Goal: Information Seeking & Learning: Check status

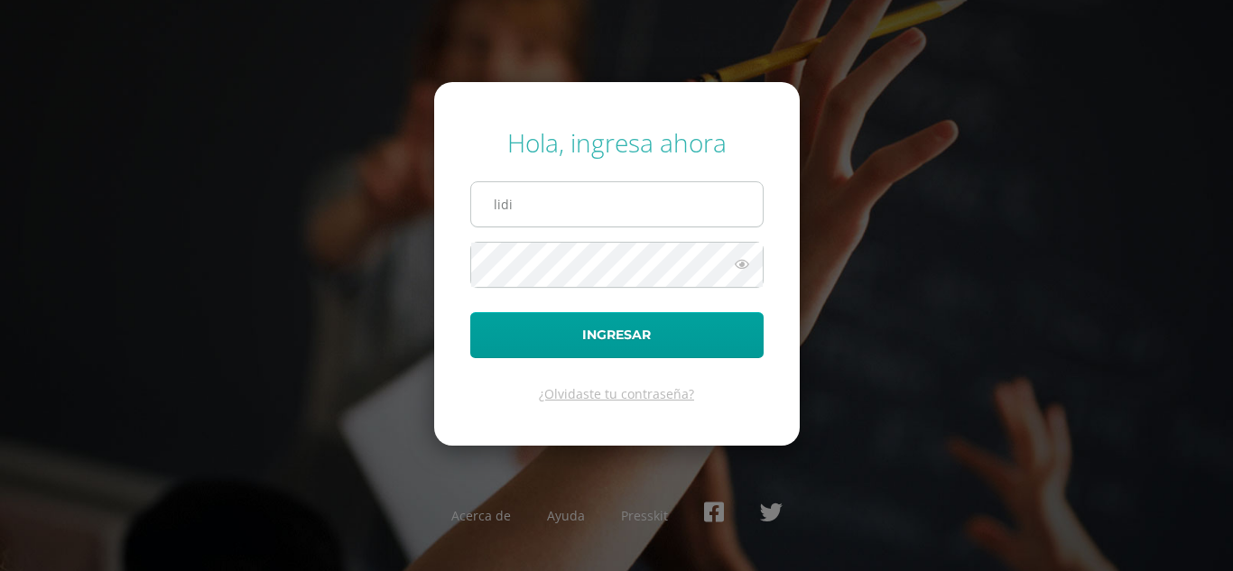
type input "[EMAIL_ADDRESS][DOMAIN_NAME]"
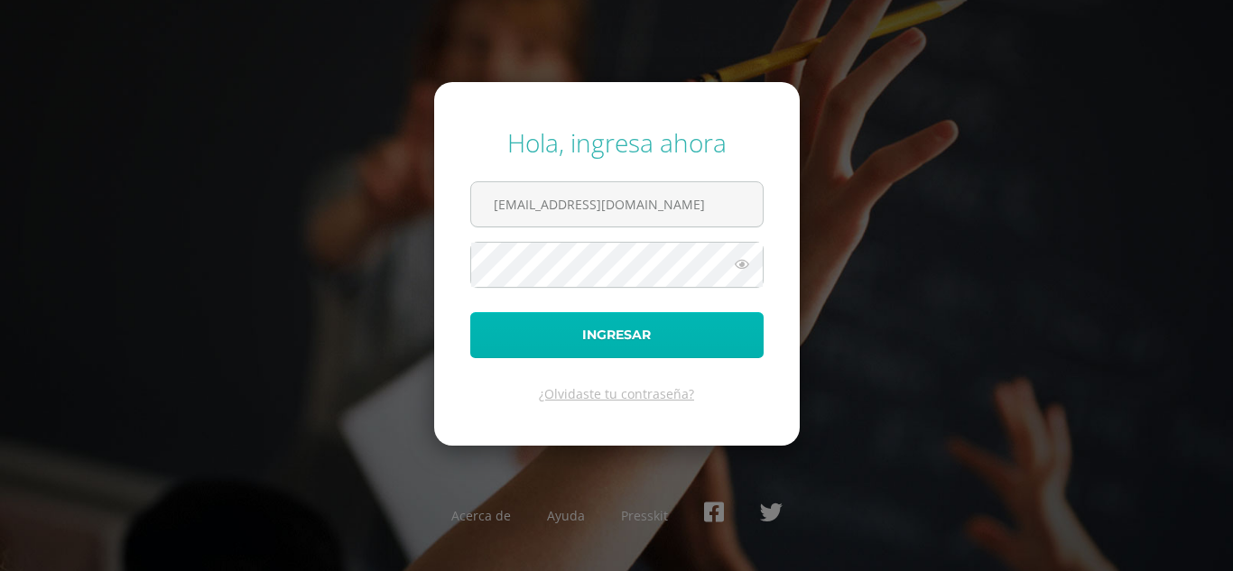
click at [695, 356] on button "Ingresar" at bounding box center [616, 335] width 293 height 46
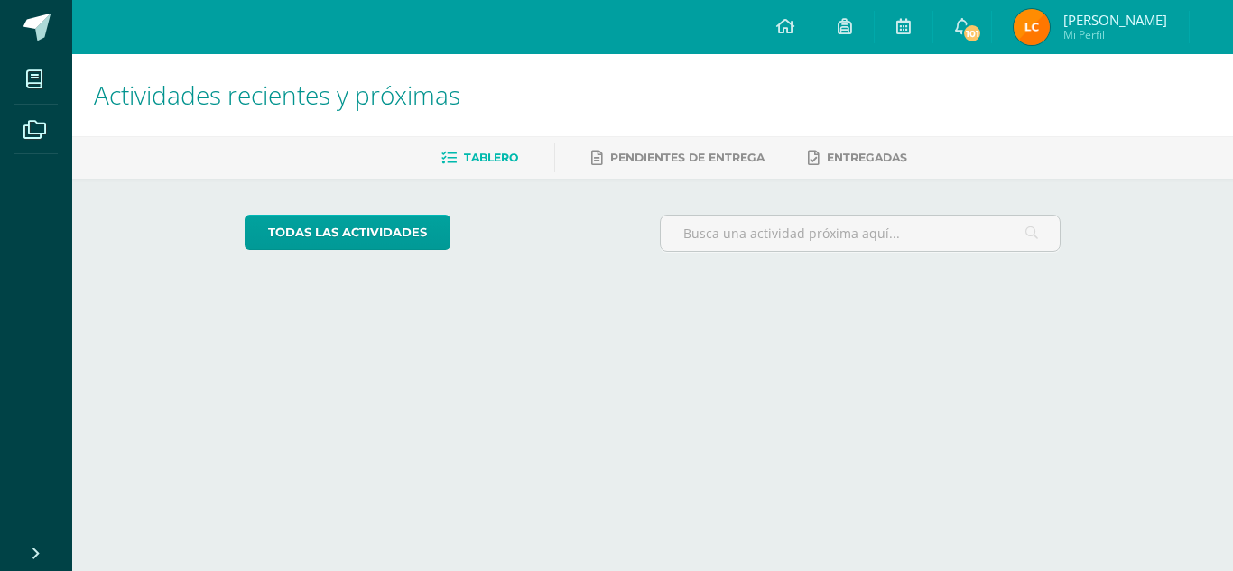
click at [1050, 15] on img at bounding box center [1032, 27] width 36 height 36
click at [1050, 29] on img at bounding box center [1032, 27] width 36 height 36
click at [1050, 32] on img at bounding box center [1032, 27] width 36 height 36
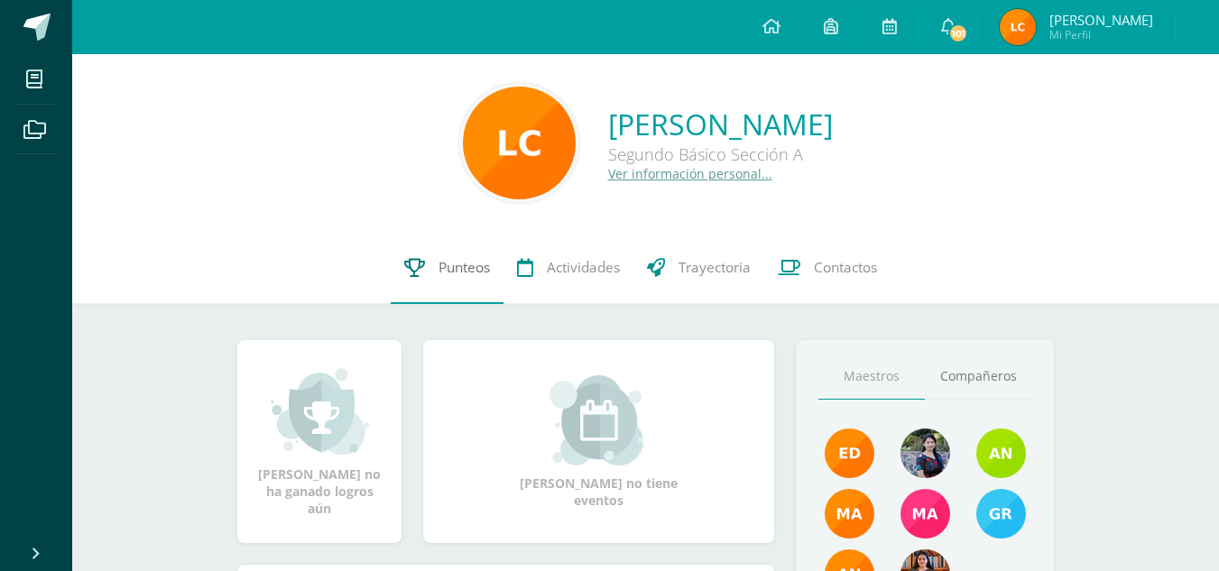
click at [450, 271] on span "Punteos" at bounding box center [464, 267] width 51 height 19
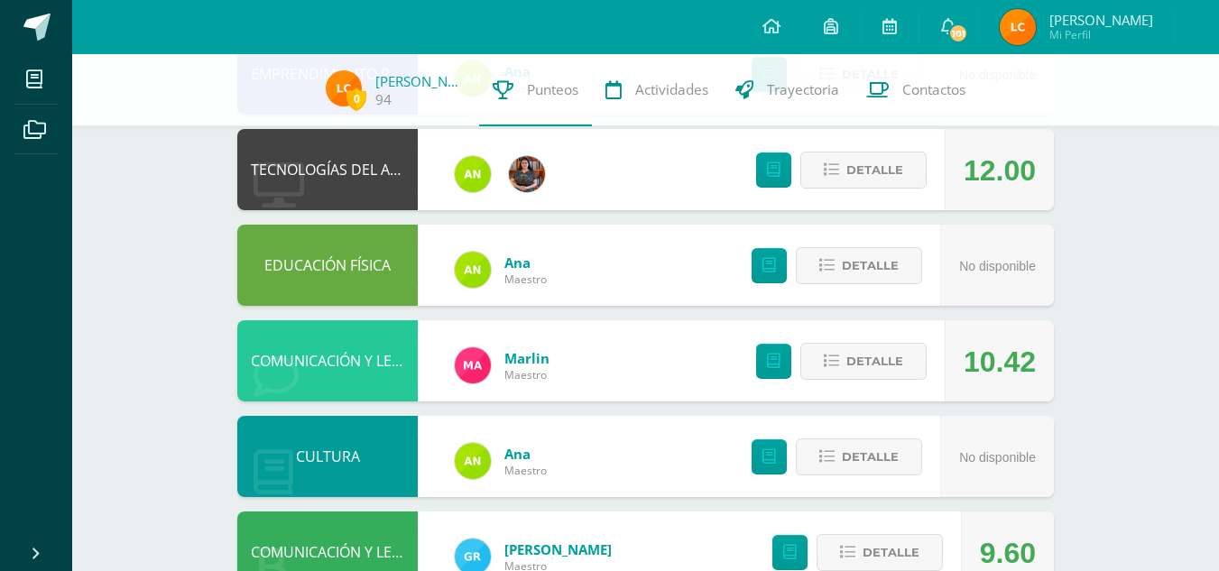
scroll to position [349, 0]
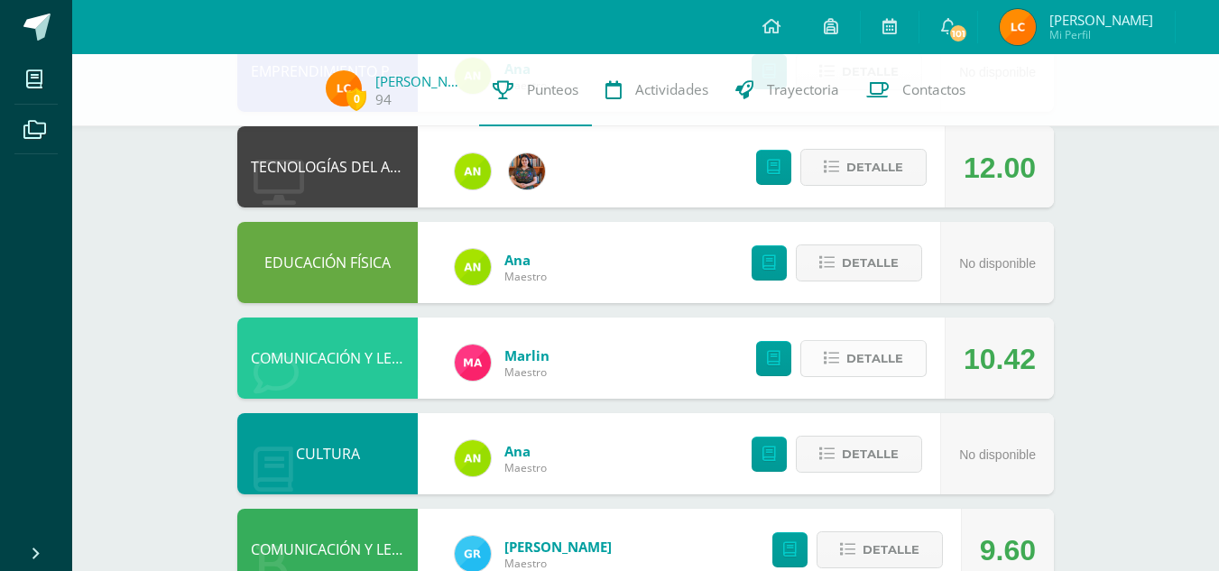
click at [836, 361] on icon at bounding box center [831, 358] width 15 height 15
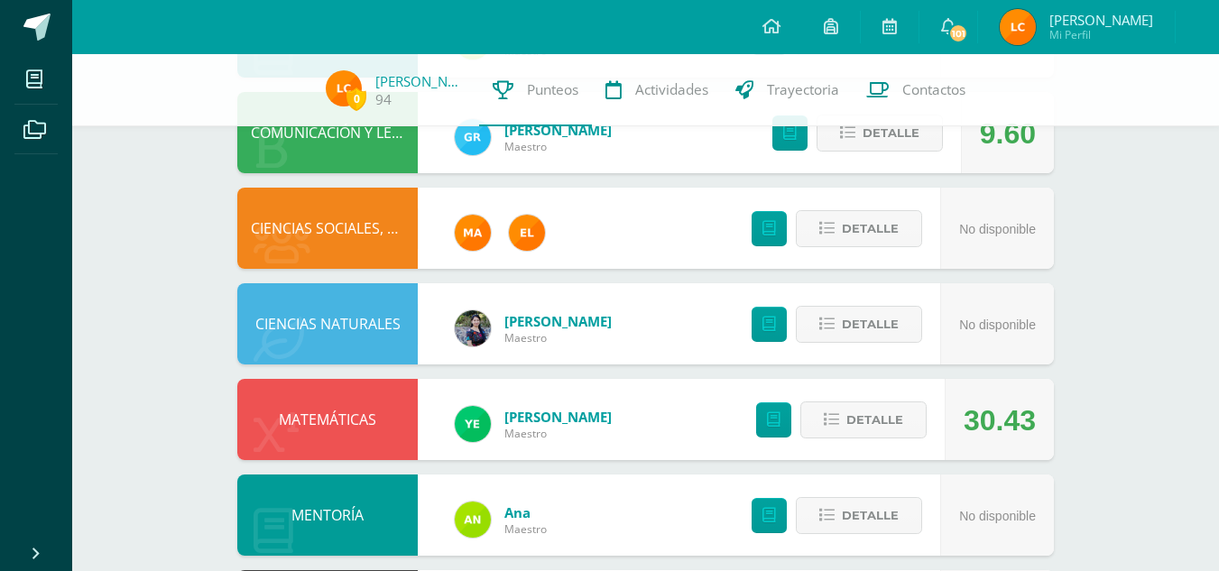
scroll to position [767, 0]
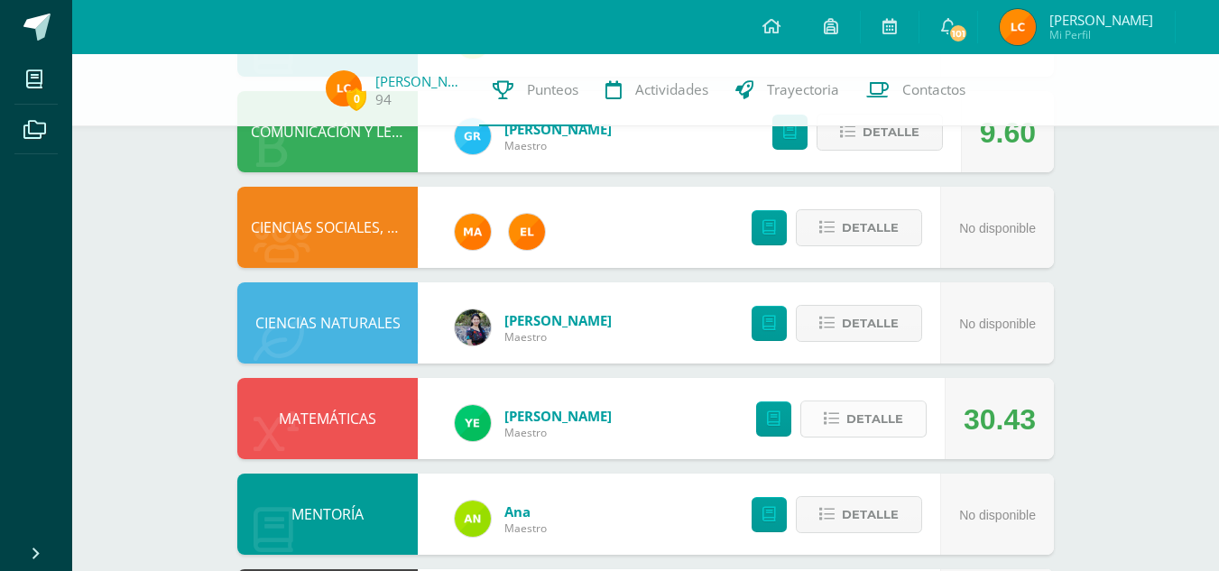
click at [846, 417] on button "Detalle" at bounding box center [864, 419] width 126 height 37
click at [825, 417] on icon at bounding box center [831, 419] width 15 height 15
click at [827, 412] on icon at bounding box center [831, 419] width 15 height 15
click at [843, 425] on button "Detalle" at bounding box center [864, 419] width 126 height 37
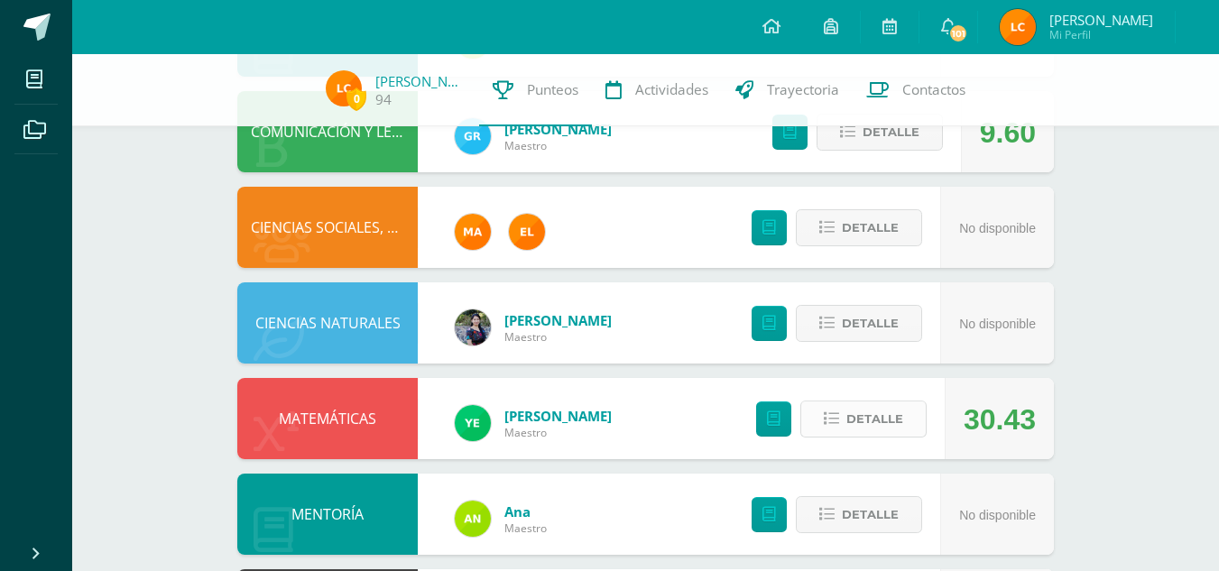
click at [843, 425] on button "Detalle" at bounding box center [864, 419] width 126 height 37
click at [864, 413] on span "Detalle" at bounding box center [875, 419] width 57 height 33
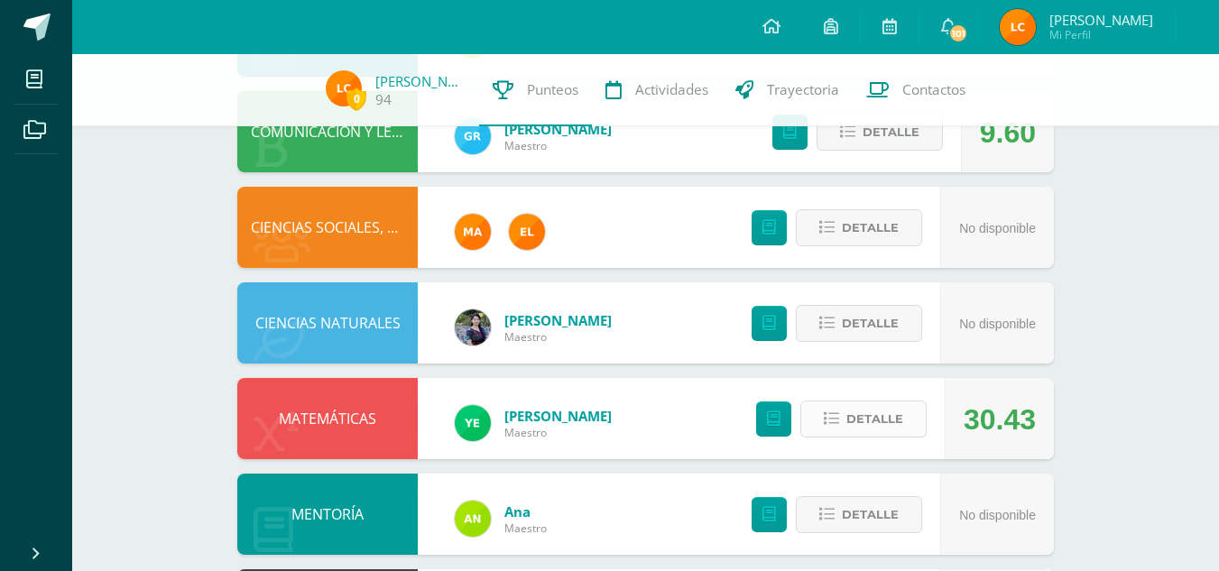
click at [862, 416] on span "Detalle" at bounding box center [875, 419] width 57 height 33
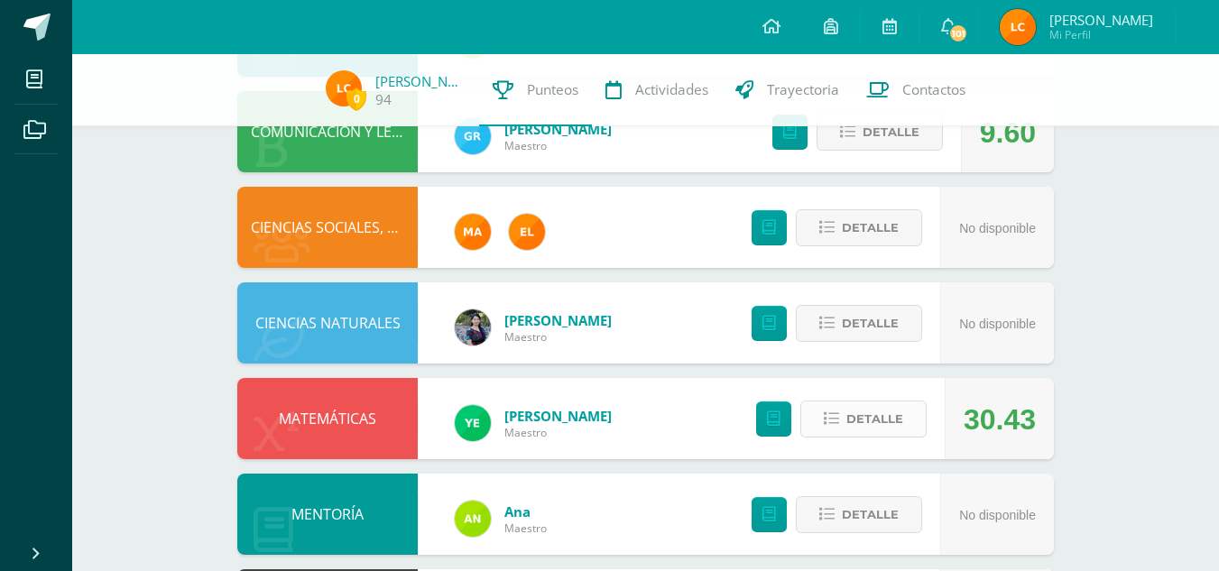
click at [862, 416] on span "Detalle" at bounding box center [875, 419] width 57 height 33
click at [827, 413] on icon at bounding box center [831, 419] width 15 height 15
drag, startPoint x: 403, startPoint y: 412, endPoint x: 776, endPoint y: 412, distance: 372.8
click at [776, 412] on div "MATEMÁTICAS Yessica Zaput Maestro 30.43 Detalle" at bounding box center [645, 418] width 817 height 81
click at [776, 412] on icon at bounding box center [774, 419] width 14 height 15
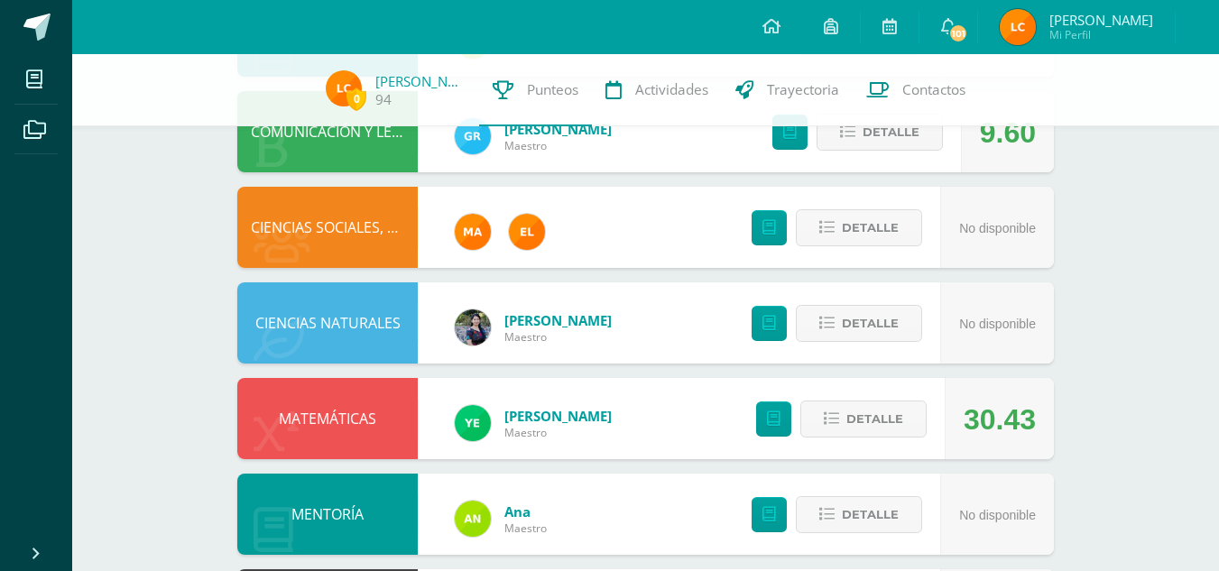
click at [661, 422] on div "MATEMÁTICAS Yessica Zaput Maestro 30.43 Detalle" at bounding box center [645, 418] width 817 height 81
click at [845, 416] on button "Detalle" at bounding box center [864, 419] width 126 height 37
click at [834, 416] on icon at bounding box center [831, 419] width 15 height 15
click at [830, 414] on icon at bounding box center [831, 419] width 15 height 15
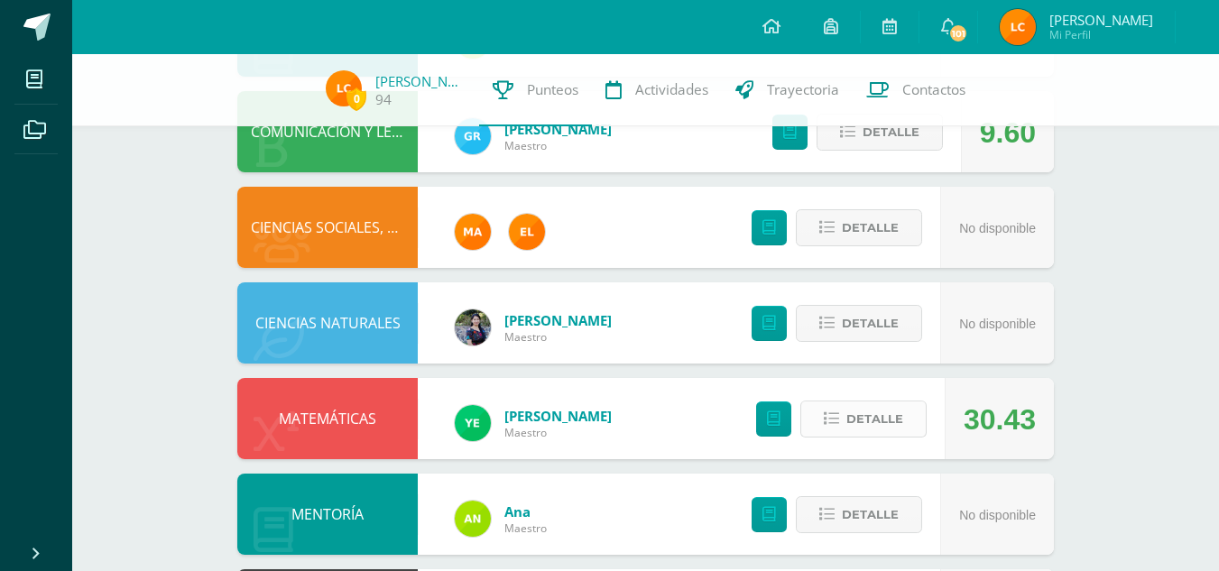
click at [830, 414] on icon at bounding box center [831, 419] width 15 height 15
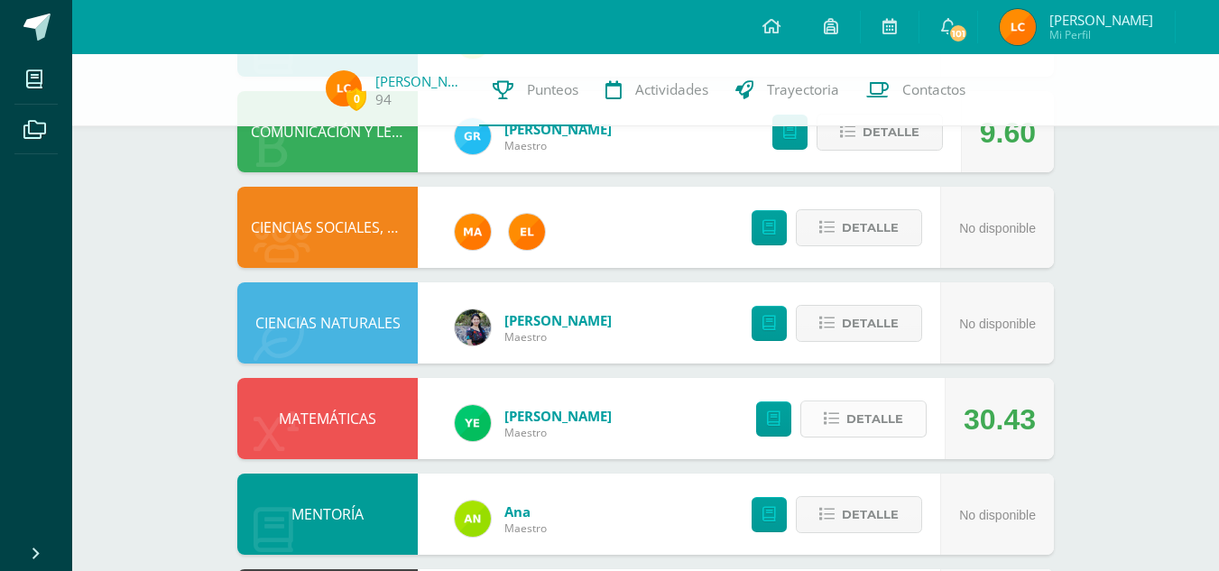
click at [830, 414] on icon at bounding box center [831, 419] width 15 height 15
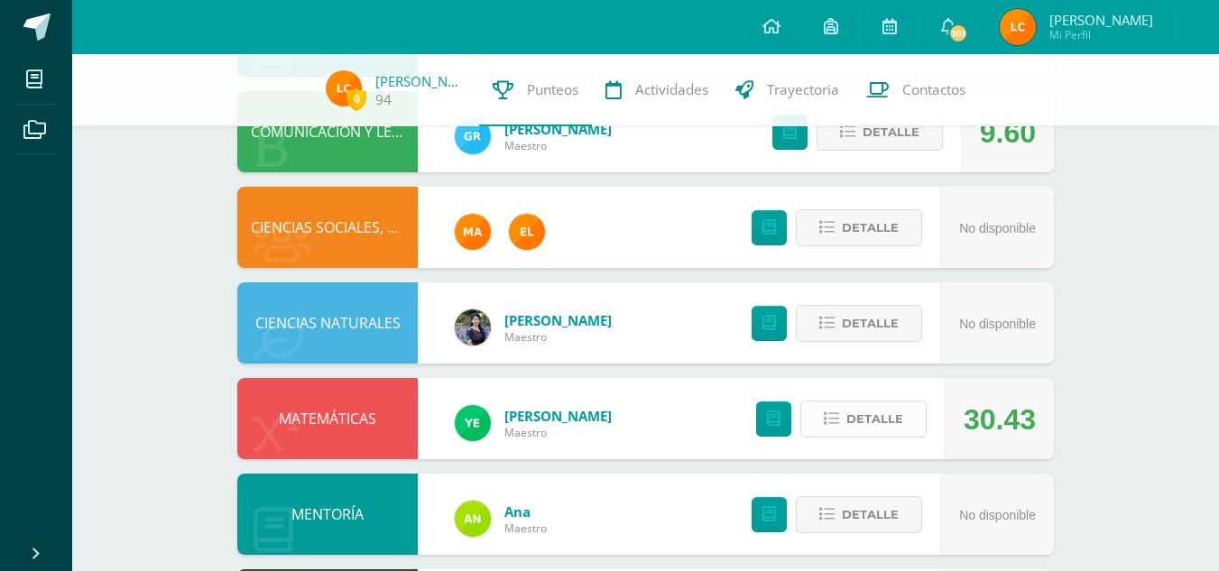
click at [830, 414] on icon at bounding box center [831, 419] width 15 height 15
drag, startPoint x: 830, startPoint y: 414, endPoint x: 840, endPoint y: 422, distance: 13.0
click at [839, 422] on icon at bounding box center [831, 419] width 15 height 15
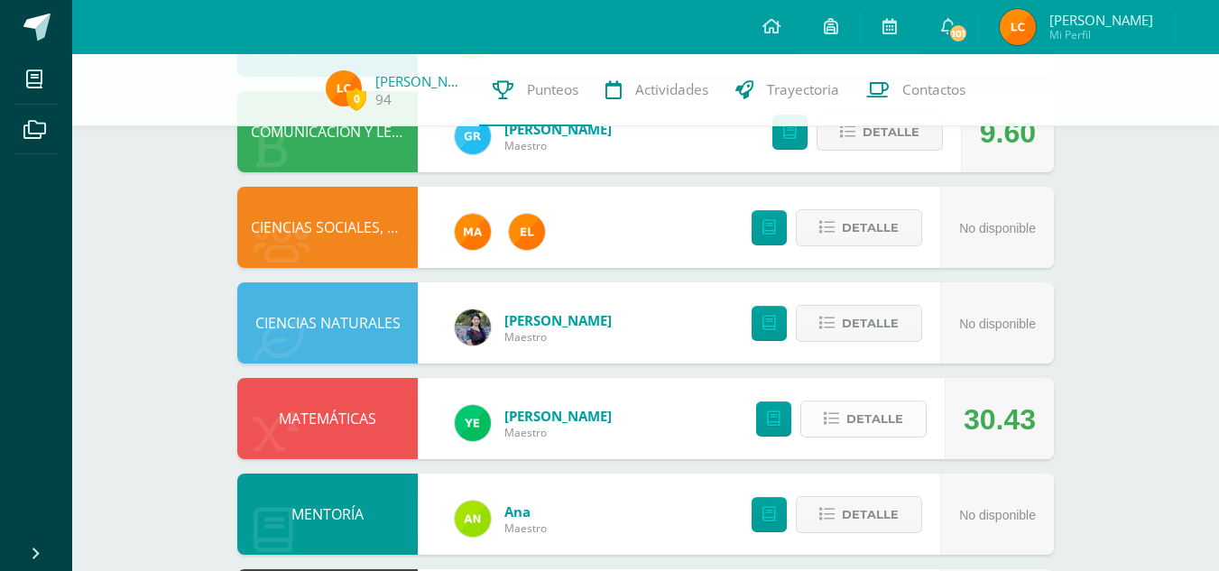
click at [839, 422] on icon at bounding box center [831, 419] width 15 height 15
drag, startPoint x: 840, startPoint y: 422, endPoint x: 357, endPoint y: 427, distance: 483.8
click at [357, 427] on div "MATEMÁTICAS Yessica Zaput Maestro 30.43 Detalle" at bounding box center [645, 418] width 817 height 81
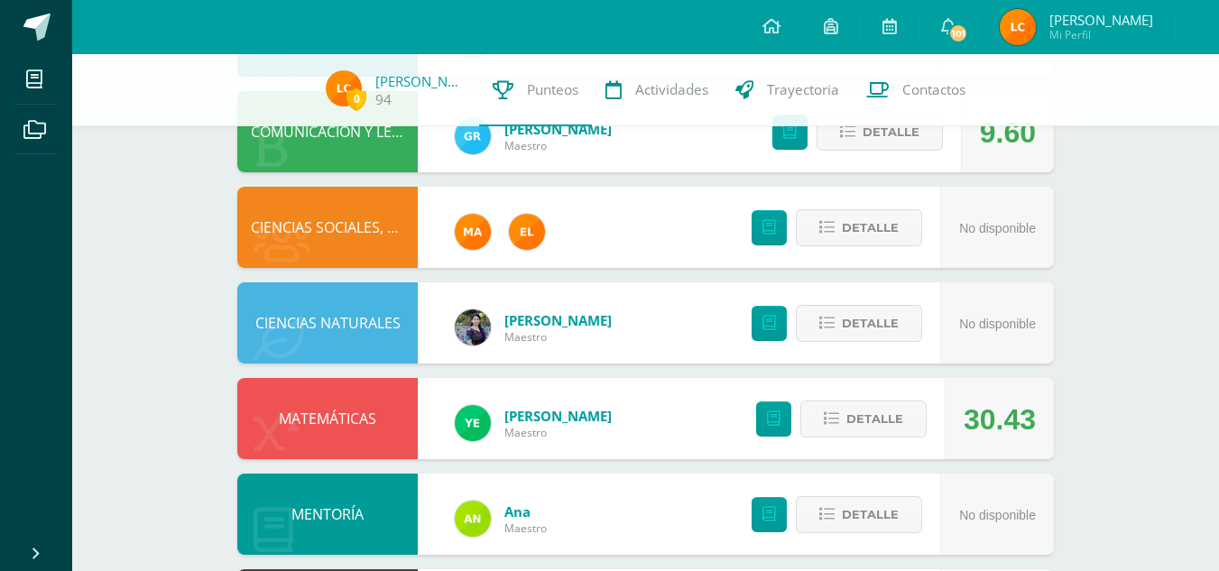
click at [357, 427] on div "MATEMÁTICAS" at bounding box center [327, 418] width 181 height 81
click at [667, 385] on div "MATEMÁTICAS Yessica Zaput Maestro 30.43 Detalle" at bounding box center [645, 418] width 817 height 81
click at [830, 408] on button "Detalle" at bounding box center [864, 419] width 126 height 37
click at [867, 429] on span "Detalle" at bounding box center [875, 419] width 57 height 33
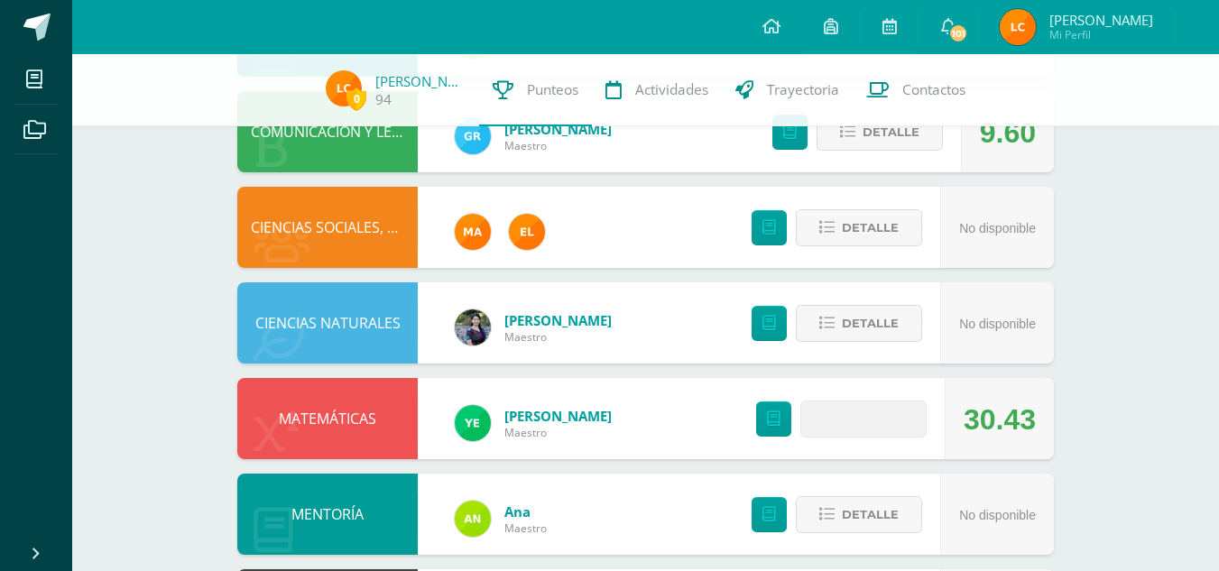
click at [801, 401] on button "Detalle" at bounding box center [864, 419] width 126 height 37
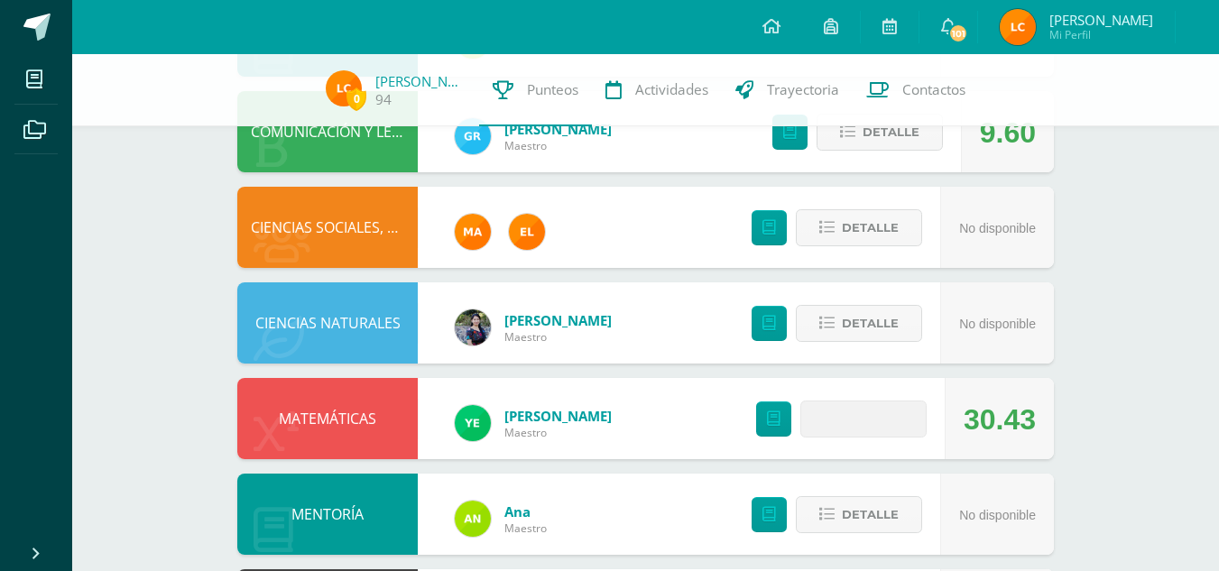
click at [801, 401] on button "Detalle" at bounding box center [864, 419] width 126 height 37
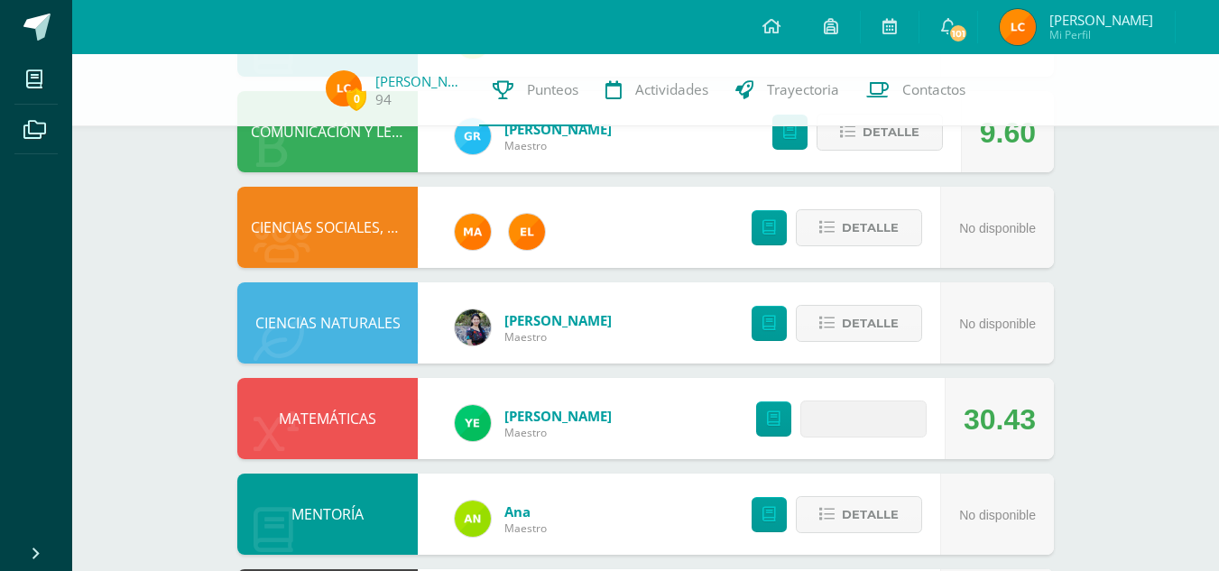
click at [801, 401] on button "Detalle" at bounding box center [864, 419] width 126 height 37
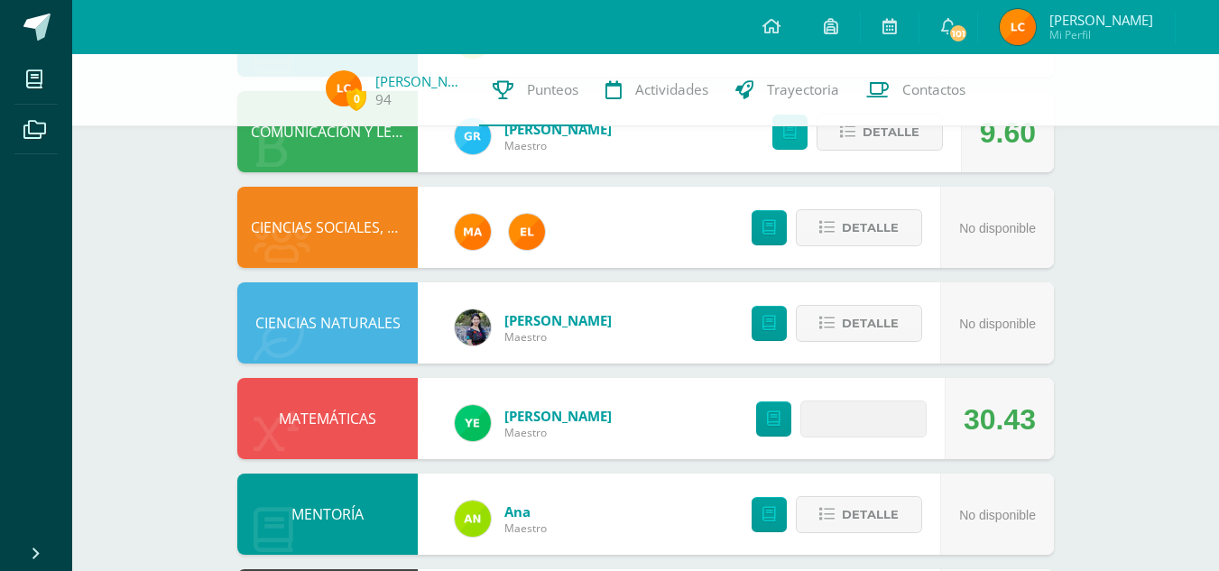
click at [801, 401] on button "Detalle" at bounding box center [864, 419] width 126 height 37
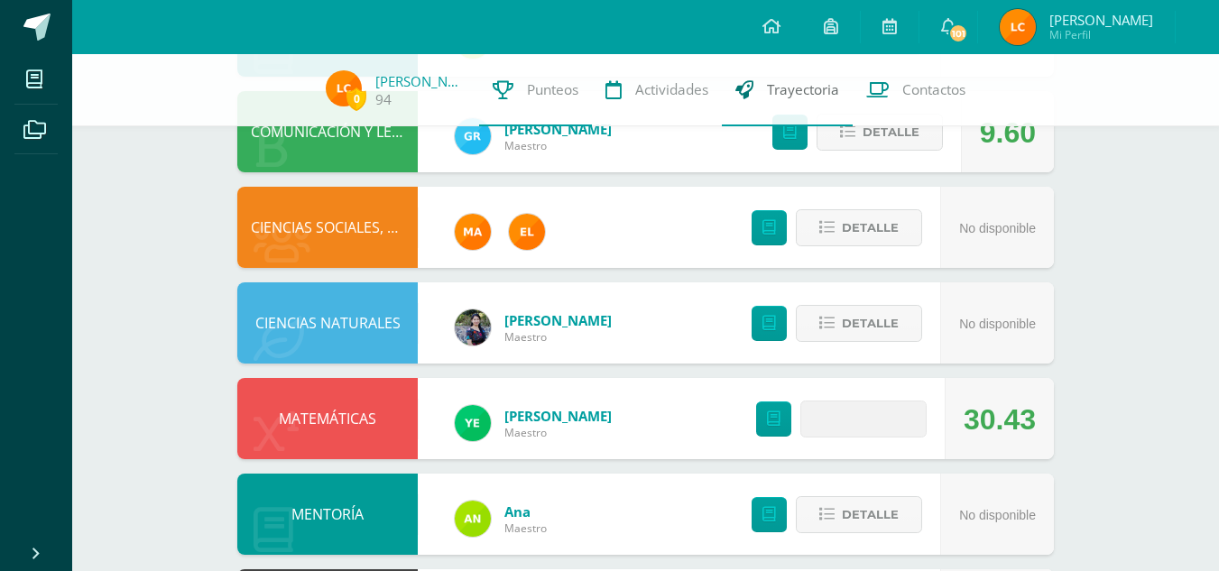
click at [801, 401] on button "Detalle" at bounding box center [864, 419] width 126 height 37
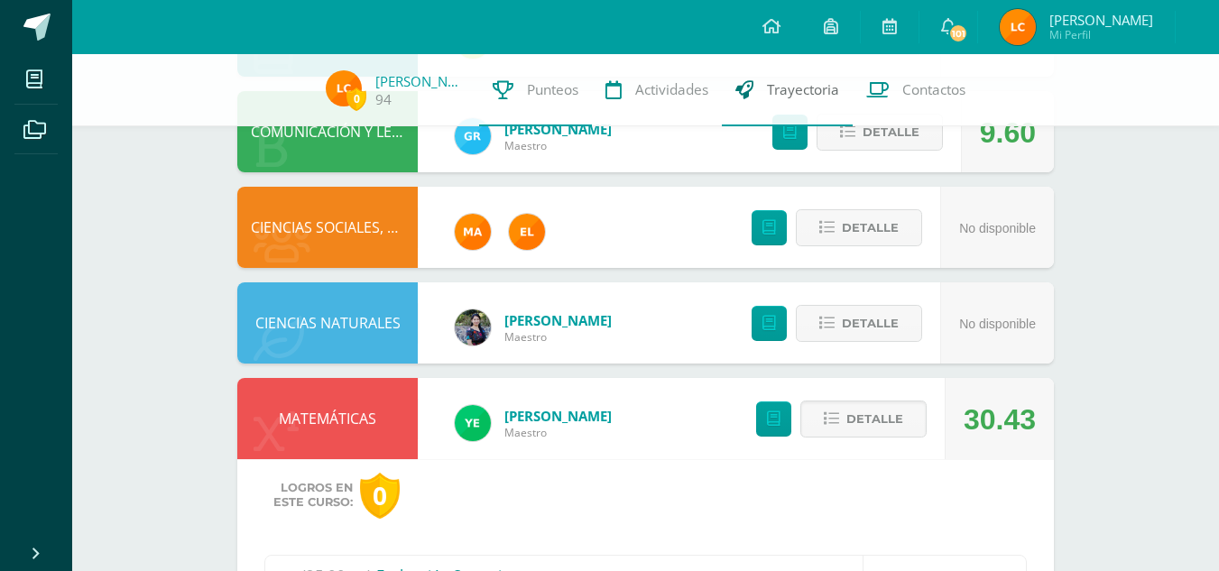
click at [801, 401] on button "Detalle" at bounding box center [864, 419] width 126 height 37
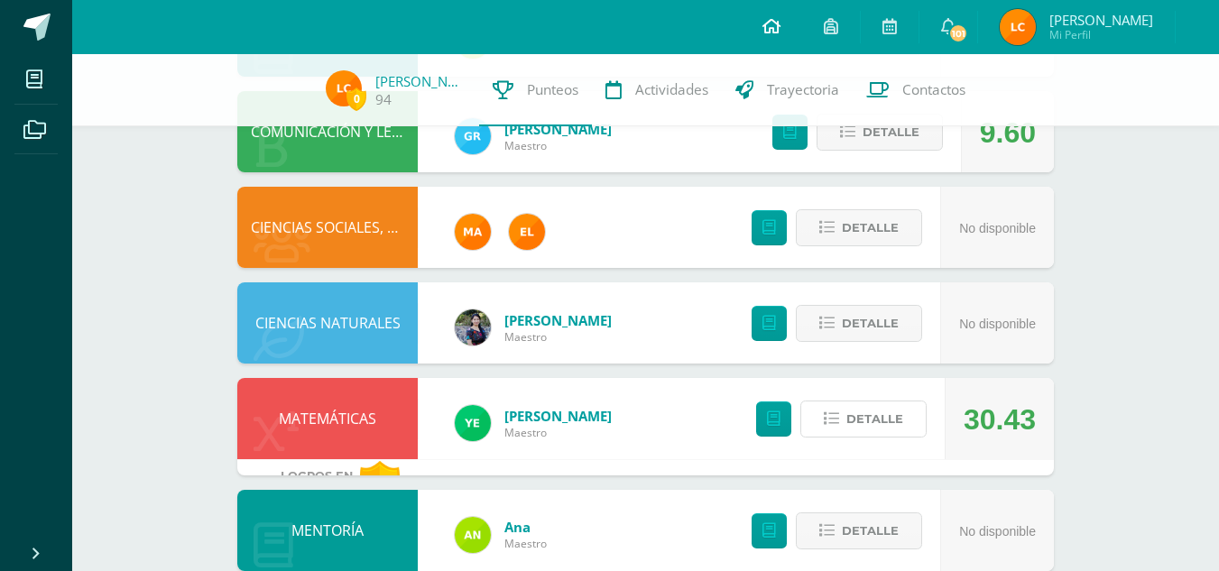
click at [801, 401] on button "Detalle" at bounding box center [864, 419] width 126 height 37
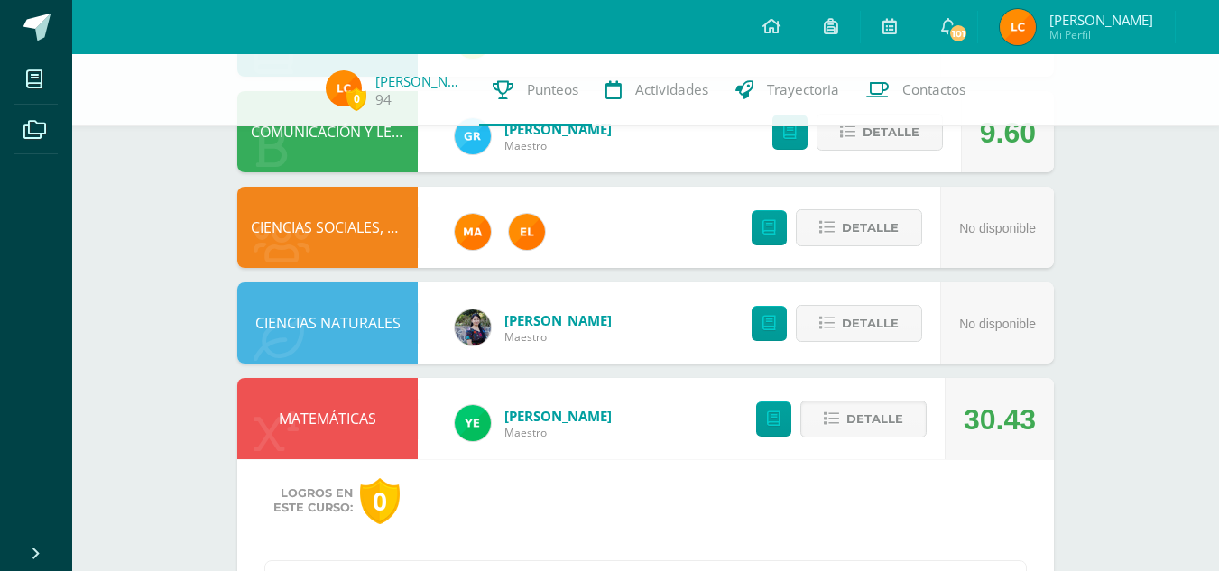
click at [801, 401] on button "Detalle" at bounding box center [864, 419] width 126 height 37
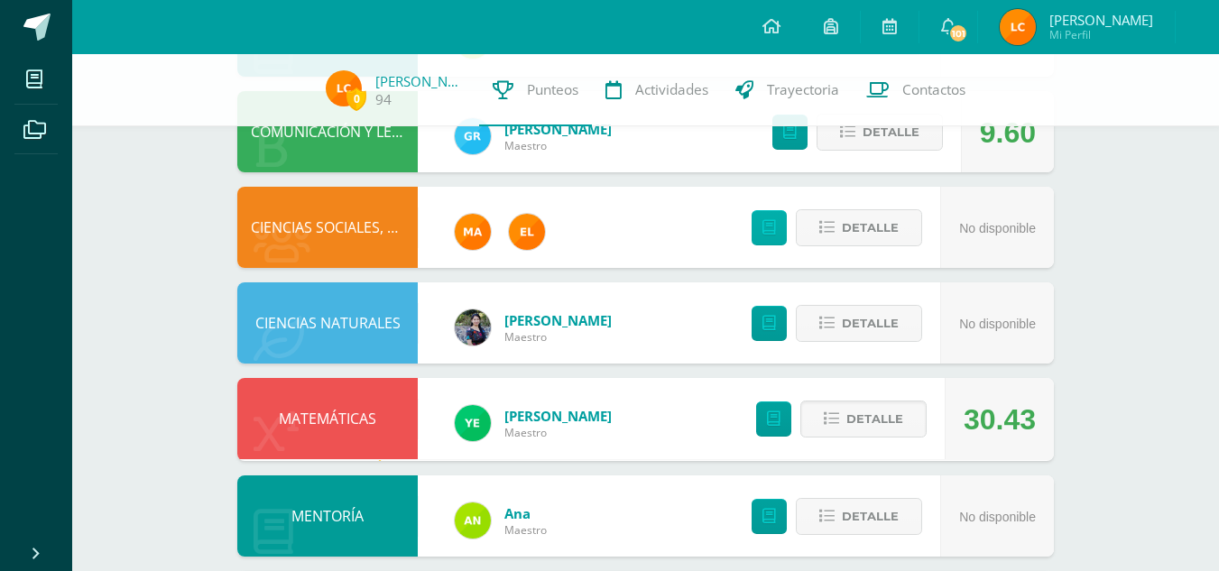
click at [801, 401] on button "Detalle" at bounding box center [864, 419] width 126 height 37
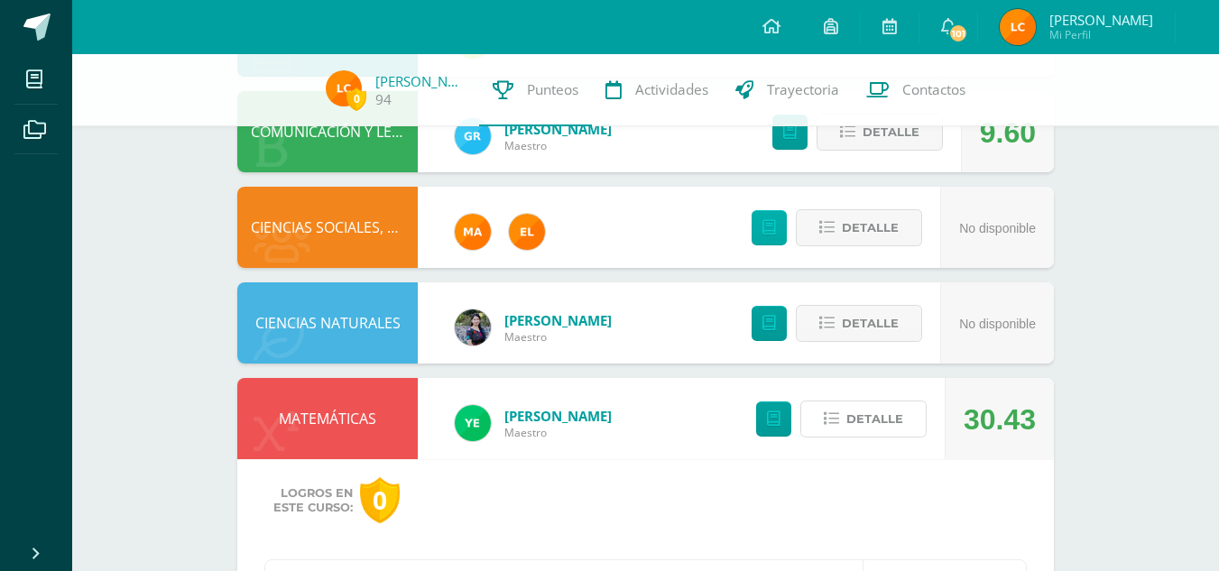
click at [801, 401] on button "Detalle" at bounding box center [864, 419] width 126 height 37
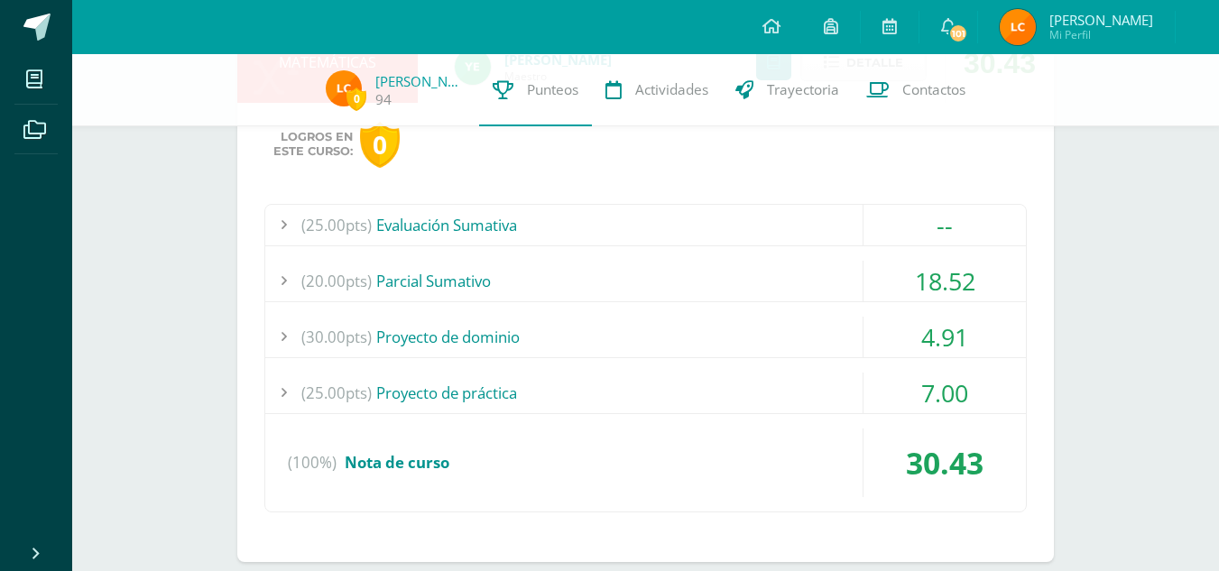
scroll to position [1125, 0]
click at [461, 271] on div "(20.00pts) Parcial Sumativo" at bounding box center [645, 280] width 761 height 41
click at [687, 269] on div "(20.00pts) Parcial Sumativo" at bounding box center [645, 280] width 761 height 41
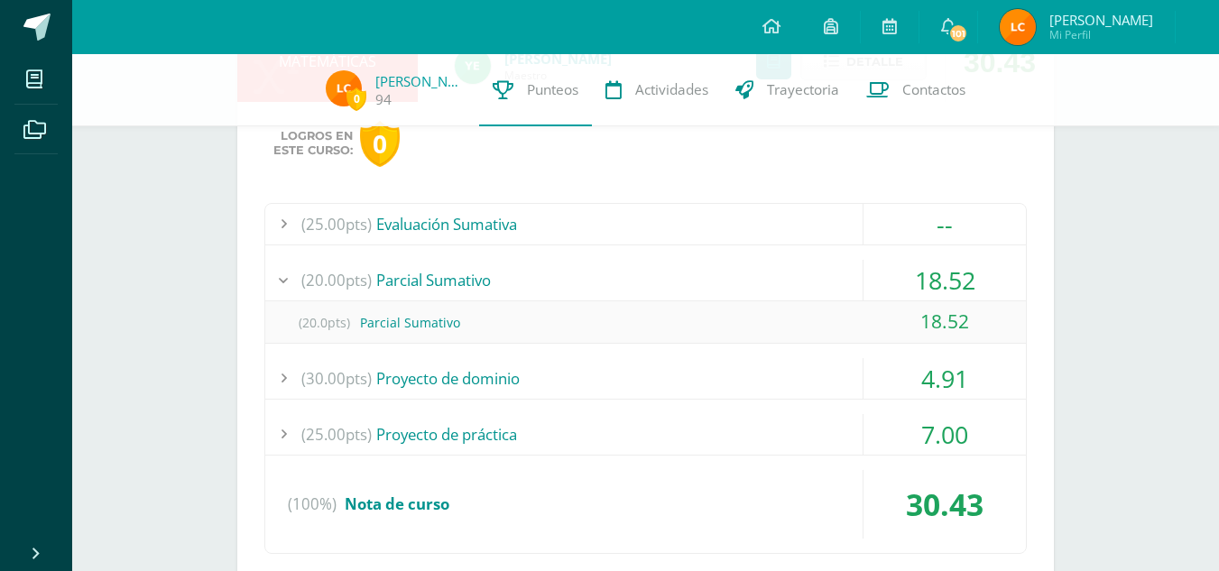
click at [1206, 36] on div at bounding box center [1197, 27] width 43 height 54
